Goal: Ask a question

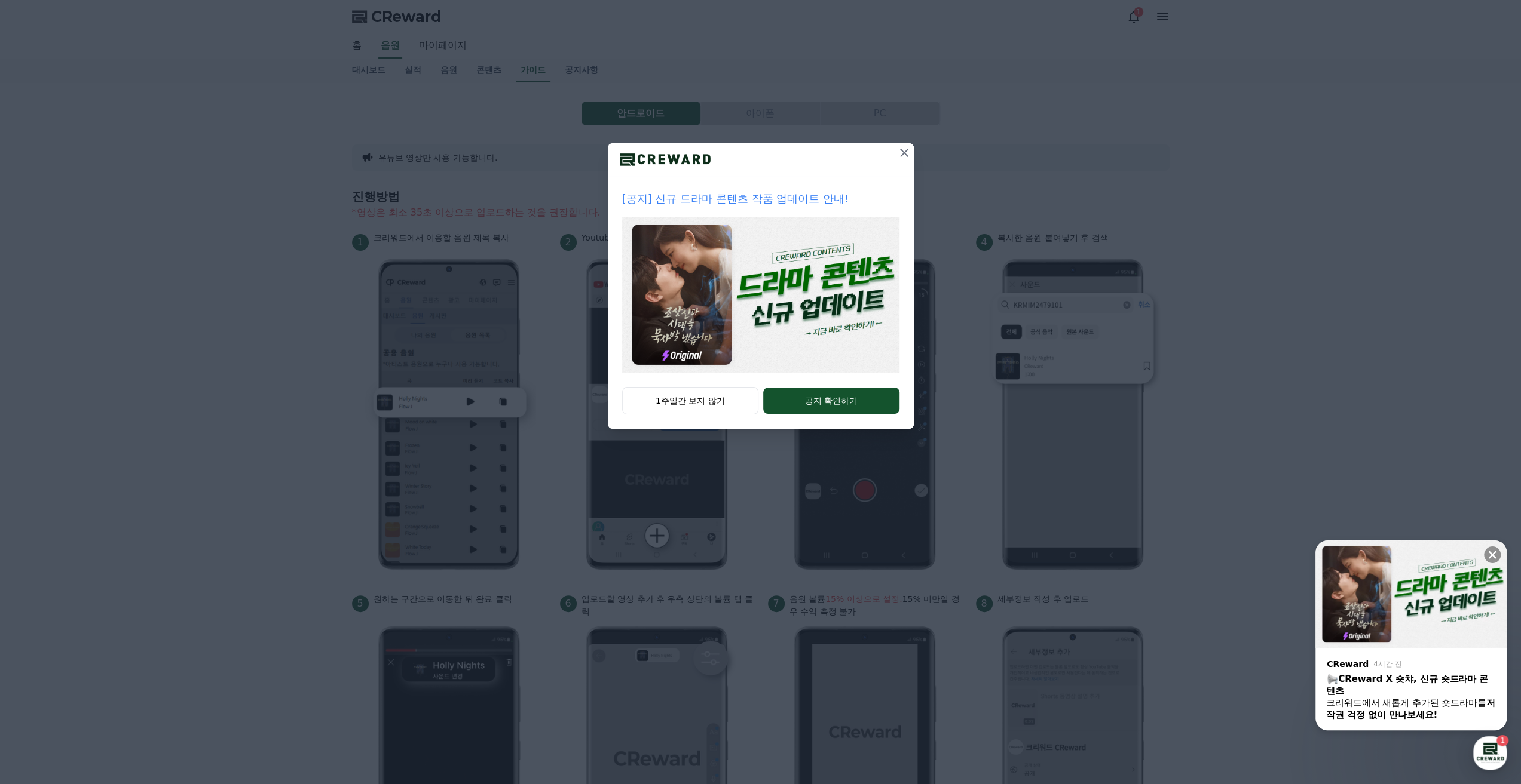
click at [906, 153] on icon at bounding box center [903, 153] width 14 height 14
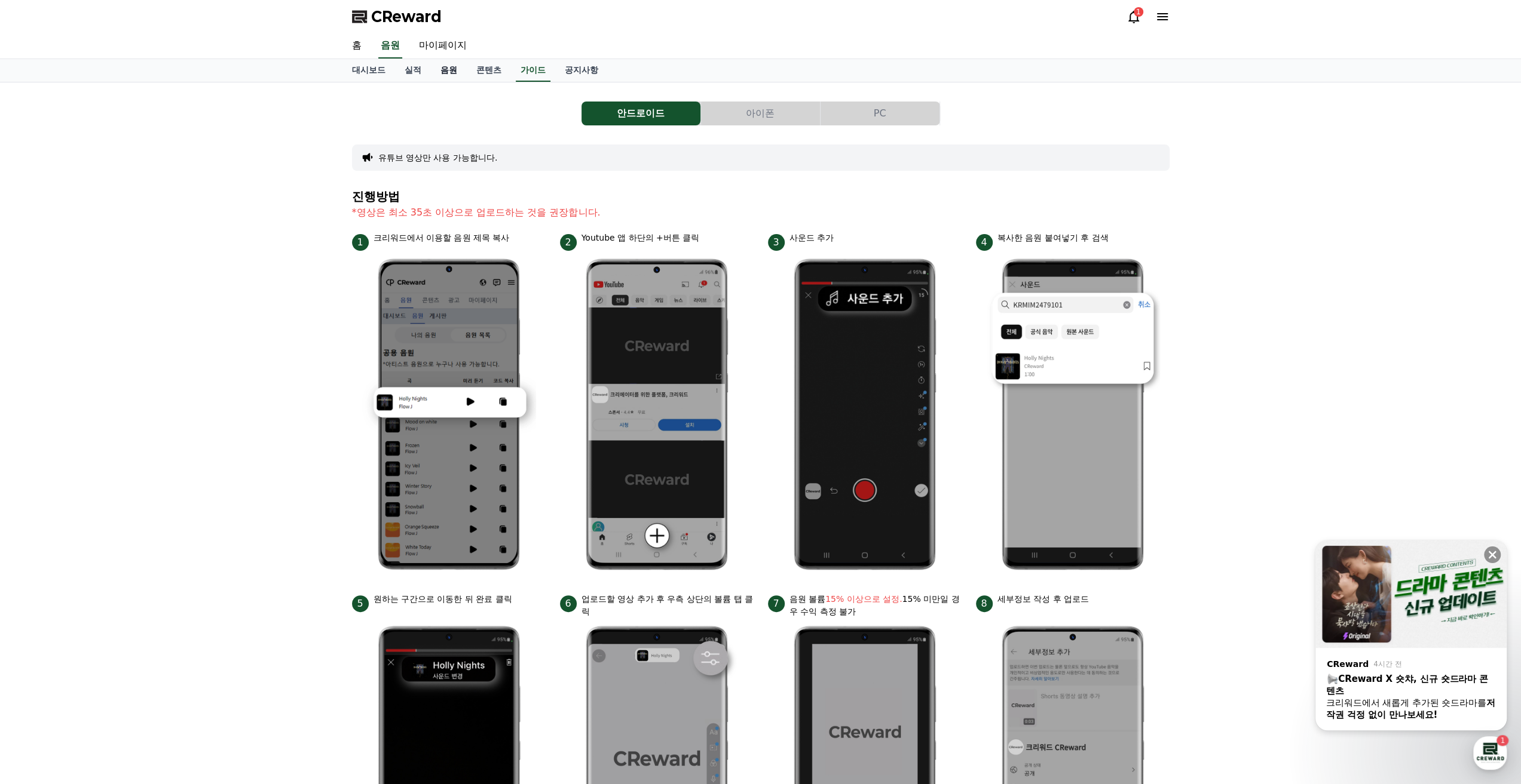
click at [451, 70] on link "음원" at bounding box center [449, 71] width 36 height 23
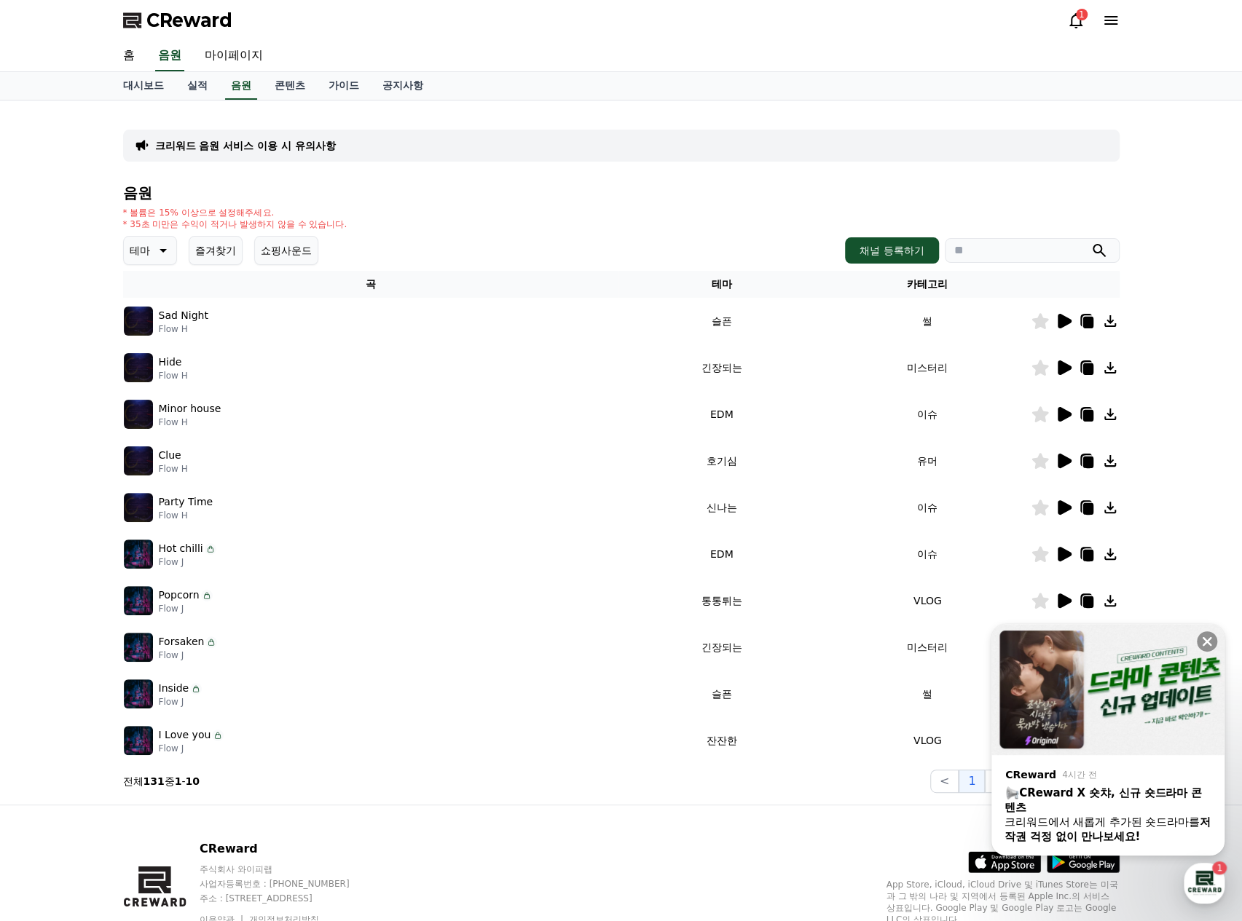
click at [1086, 24] on div "1" at bounding box center [1093, 20] width 52 height 17
click at [1075, 24] on icon at bounding box center [1075, 20] width 17 height 17
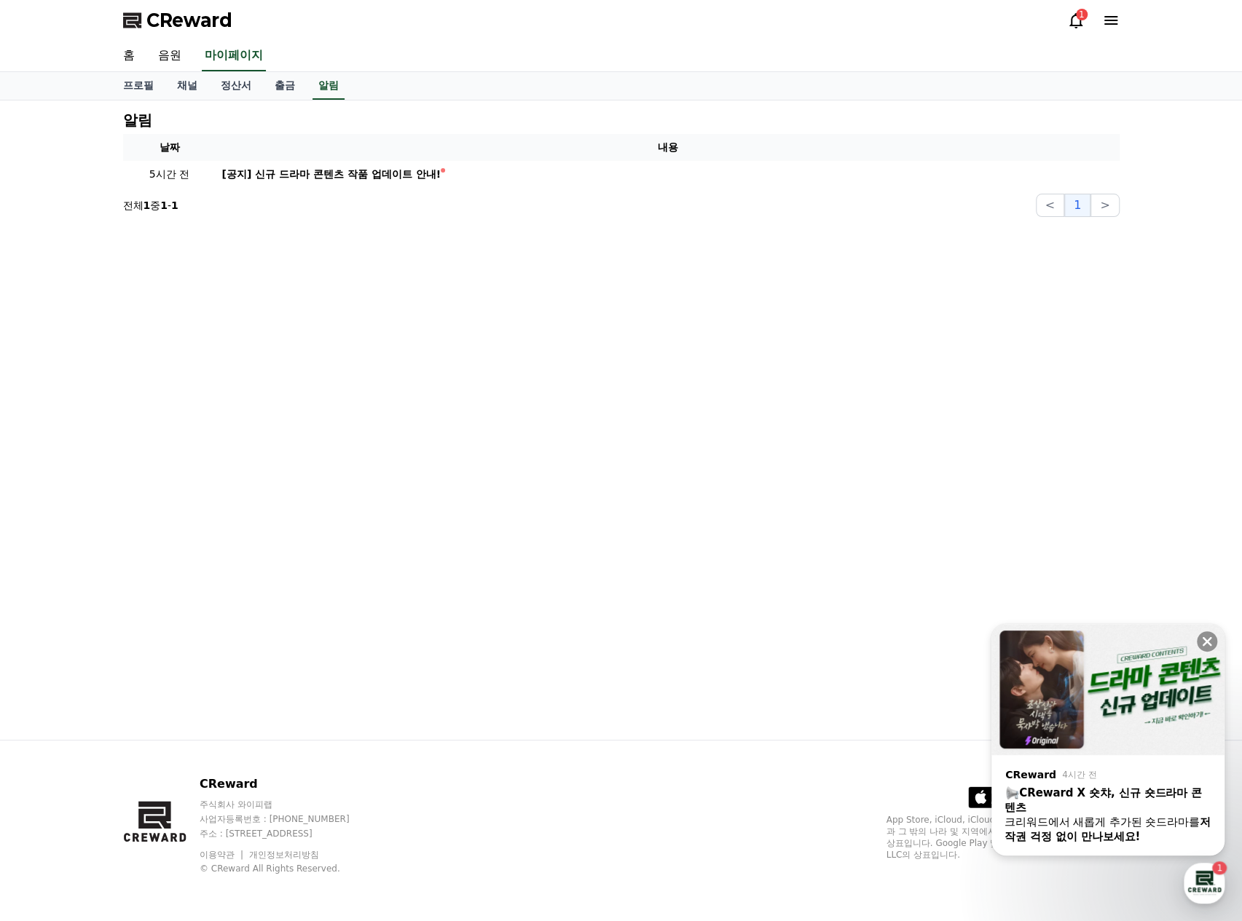
click at [1083, 17] on div "1" at bounding box center [1082, 15] width 12 height 12
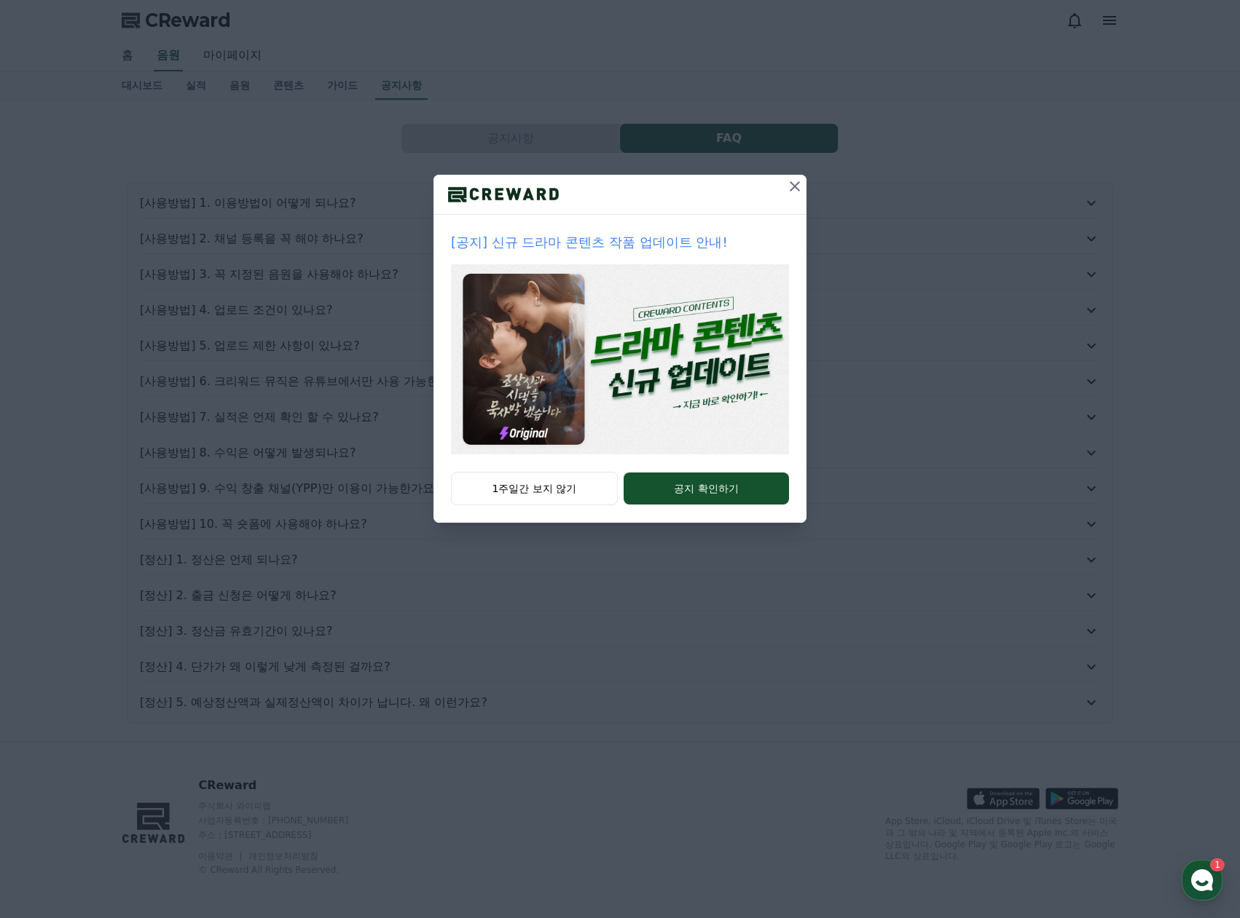
click at [795, 183] on icon at bounding box center [794, 186] width 17 height 17
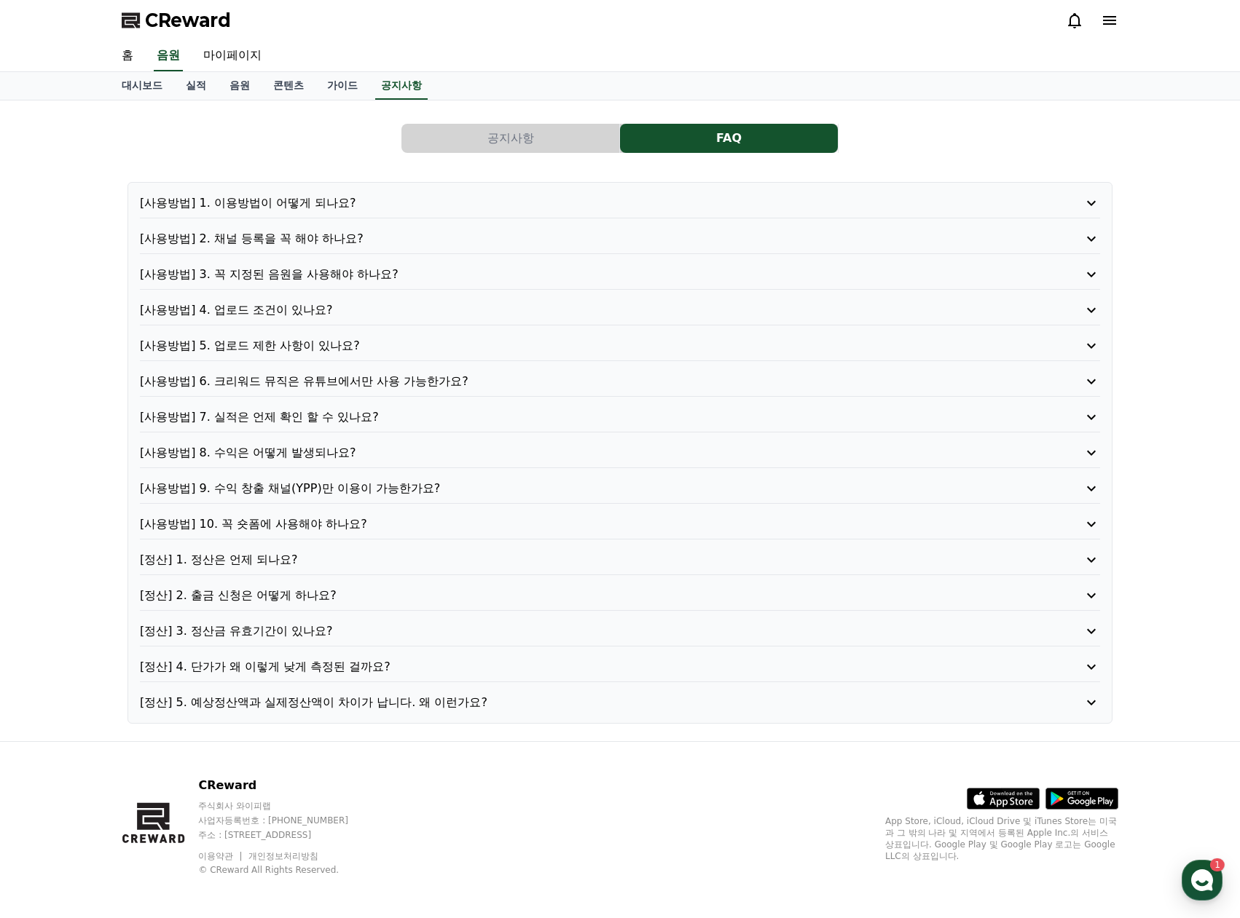
click at [280, 558] on p "[정산] 1. 정산은 언제 되나요?" at bounding box center [581, 559] width 883 height 17
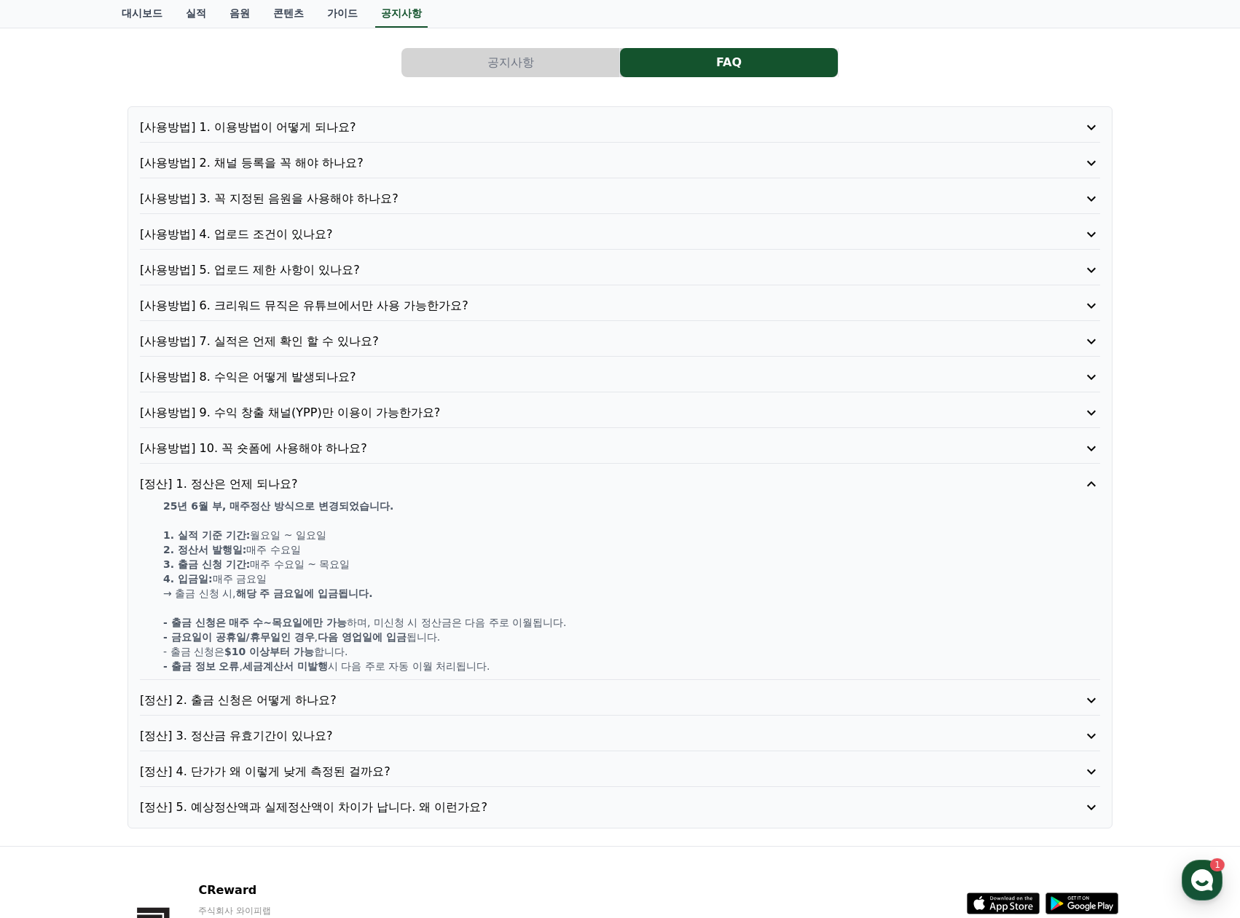
scroll to position [180, 0]
